Goal: Check status: Check status

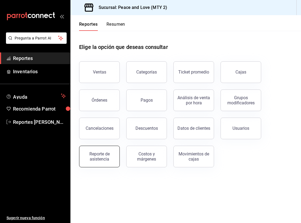
click at [98, 155] on div "Reporte de asistencia" at bounding box center [100, 157] width 34 height 10
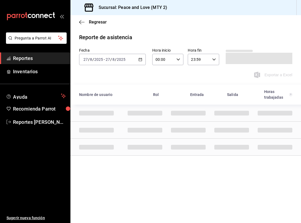
click at [106, 58] on input "27" at bounding box center [107, 59] width 5 height 4
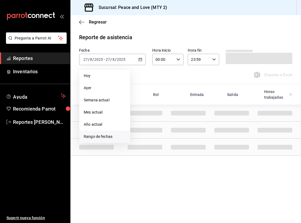
click at [110, 137] on span "Rango de fechas" at bounding box center [105, 137] width 42 height 6
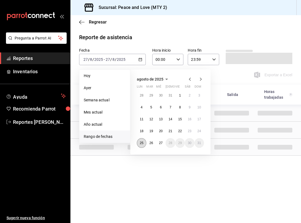
click at [140, 142] on abbr "25" at bounding box center [142, 143] width 4 height 4
click at [163, 143] on button "27" at bounding box center [160, 143] width 9 height 10
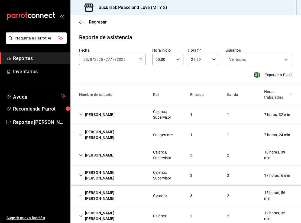
click at [82, 114] on icon "Cell" at bounding box center [81, 115] width 4 height 4
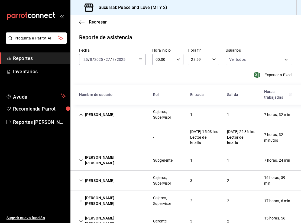
click at [82, 115] on icon "Cell" at bounding box center [80, 115] width 3 height 2
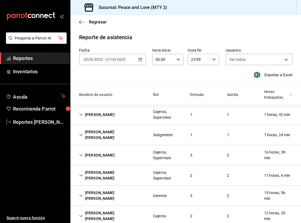
click at [82, 133] on icon "Cell" at bounding box center [81, 135] width 4 height 4
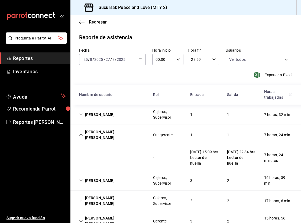
click at [82, 133] on icon "Cell" at bounding box center [81, 135] width 4 height 4
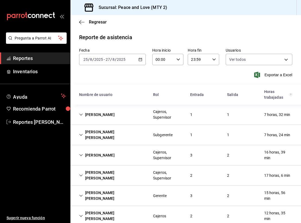
click at [80, 154] on icon "Cell" at bounding box center [81, 156] width 4 height 4
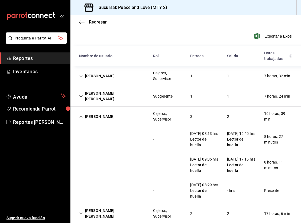
scroll to position [46, 0]
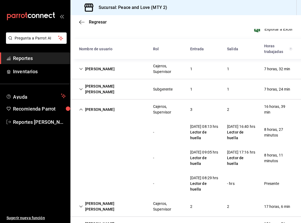
click at [79, 108] on icon "Cell" at bounding box center [81, 110] width 4 height 4
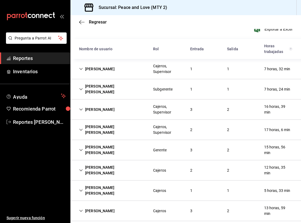
click at [83, 124] on div "[PERSON_NAME] [PERSON_NAME]" at bounding box center [112, 130] width 74 height 16
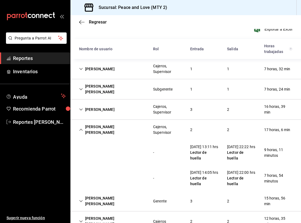
click at [83, 124] on div "[PERSON_NAME] [PERSON_NAME]" at bounding box center [112, 130] width 74 height 16
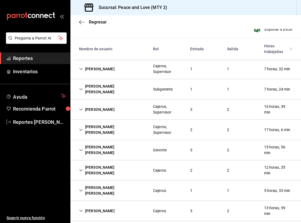
click at [81, 147] on div "[PERSON_NAME] [PERSON_NAME]" at bounding box center [112, 150] width 74 height 16
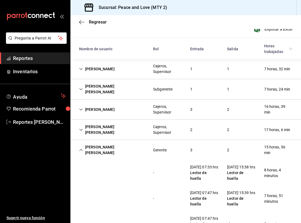
click at [81, 147] on div "[PERSON_NAME] [PERSON_NAME]" at bounding box center [112, 150] width 74 height 16
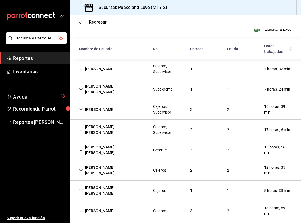
click at [83, 164] on div "[PERSON_NAME] [PERSON_NAME]" at bounding box center [112, 171] width 74 height 16
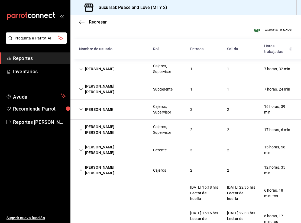
click at [80, 169] on icon "Cell" at bounding box center [81, 171] width 4 height 4
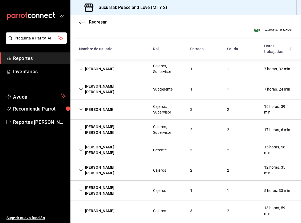
click at [80, 185] on div "[PERSON_NAME] [PERSON_NAME]" at bounding box center [112, 191] width 74 height 16
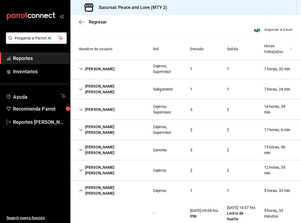
click at [80, 184] on div "[PERSON_NAME] [PERSON_NAME]" at bounding box center [112, 191] width 74 height 16
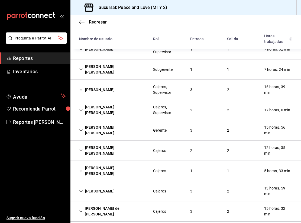
scroll to position [76, 0]
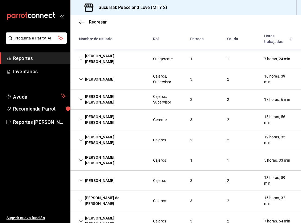
click at [81, 199] on icon "Cell" at bounding box center [81, 201] width 4 height 4
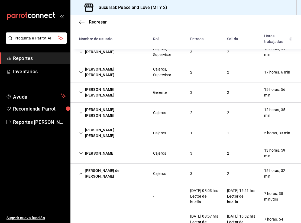
scroll to position [117, 0]
